Goal: Task Accomplishment & Management: Manage account settings

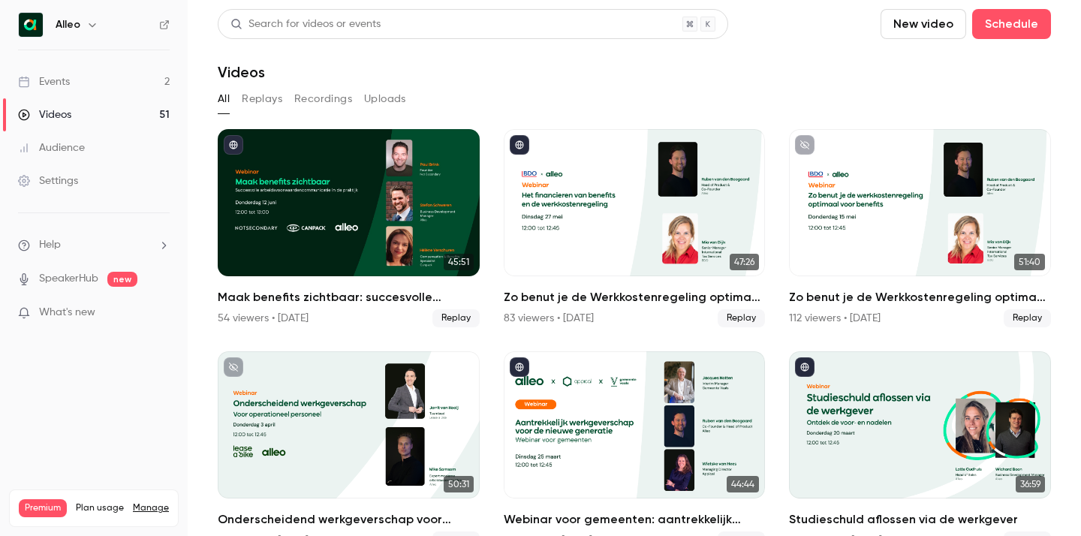
click at [74, 75] on link "Events 2" at bounding box center [94, 81] width 188 height 33
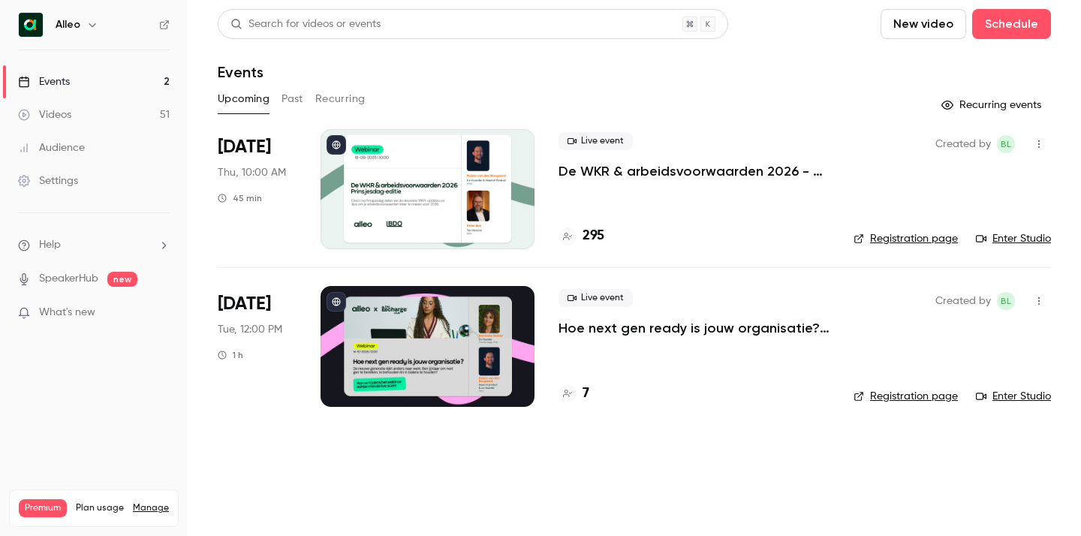
click at [698, 166] on p "De WKR & arbeidsvoorwaarden 2026 - [DATE] editie" at bounding box center [694, 171] width 271 height 18
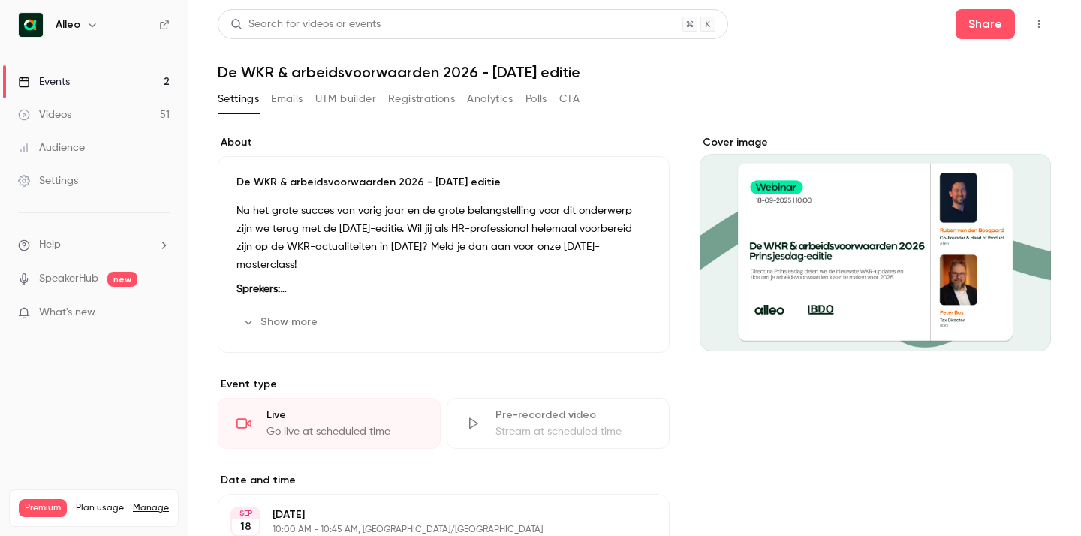
click at [396, 92] on button "Registrations" at bounding box center [421, 99] width 67 height 24
